Goal: Check status

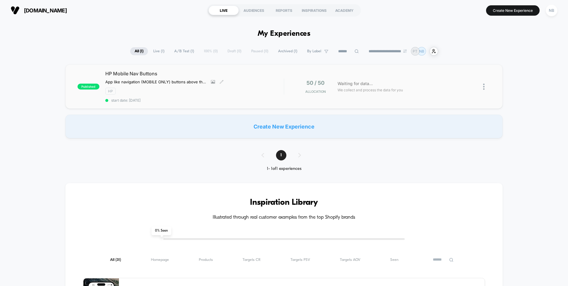
click at [208, 72] on span "HP Mobile Nav Buttons" at bounding box center [194, 74] width 178 height 6
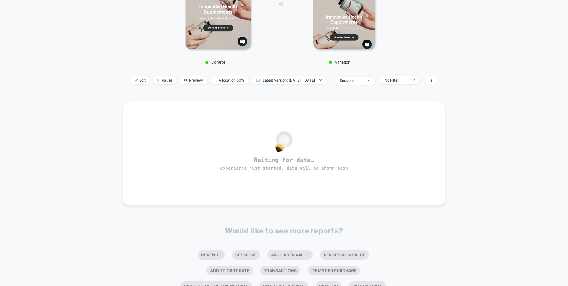
scroll to position [139, 0]
click at [172, 184] on div "Waiting for data… experience just started, data will be shown soon" at bounding box center [284, 152] width 301 height 83
